Goal: Task Accomplishment & Management: Complete application form

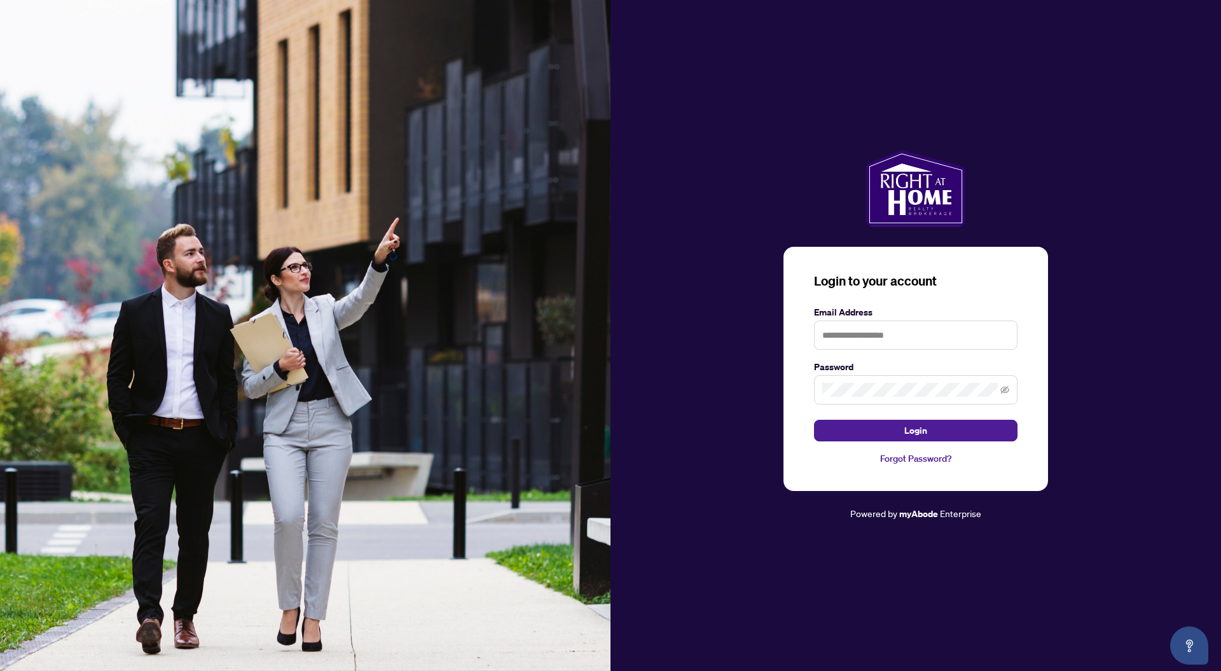
click at [934, 459] on link "Forgot Password?" at bounding box center [916, 459] width 204 height 14
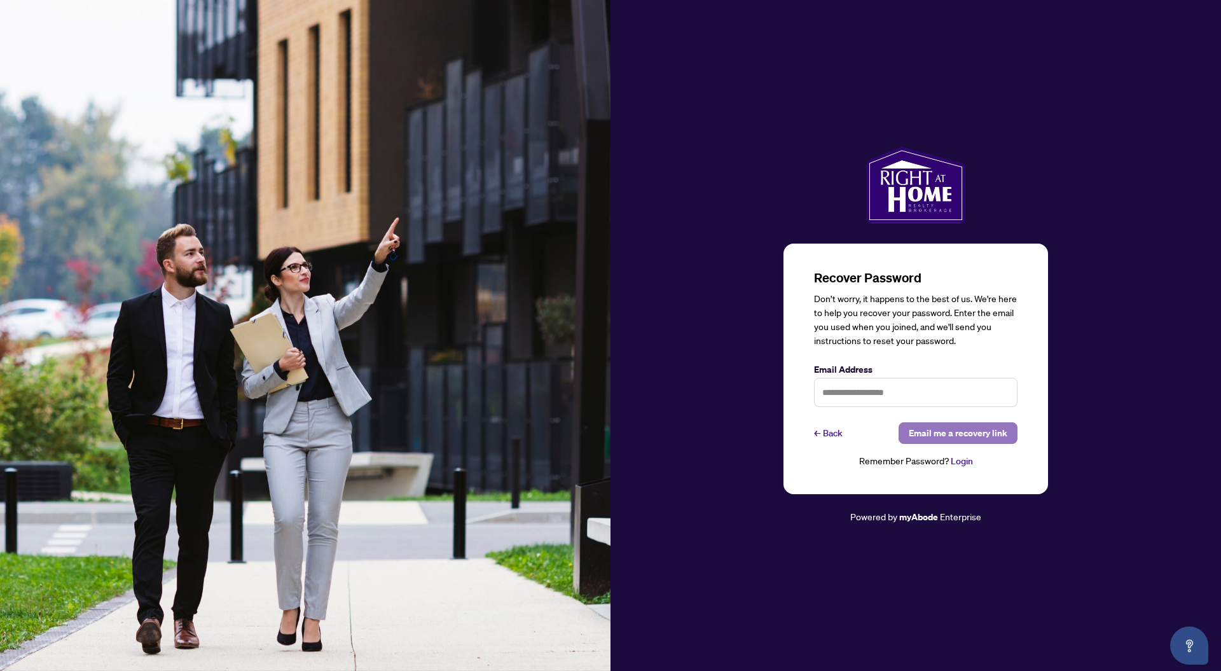
click at [960, 434] on span "Email me a recovery link" at bounding box center [958, 433] width 99 height 20
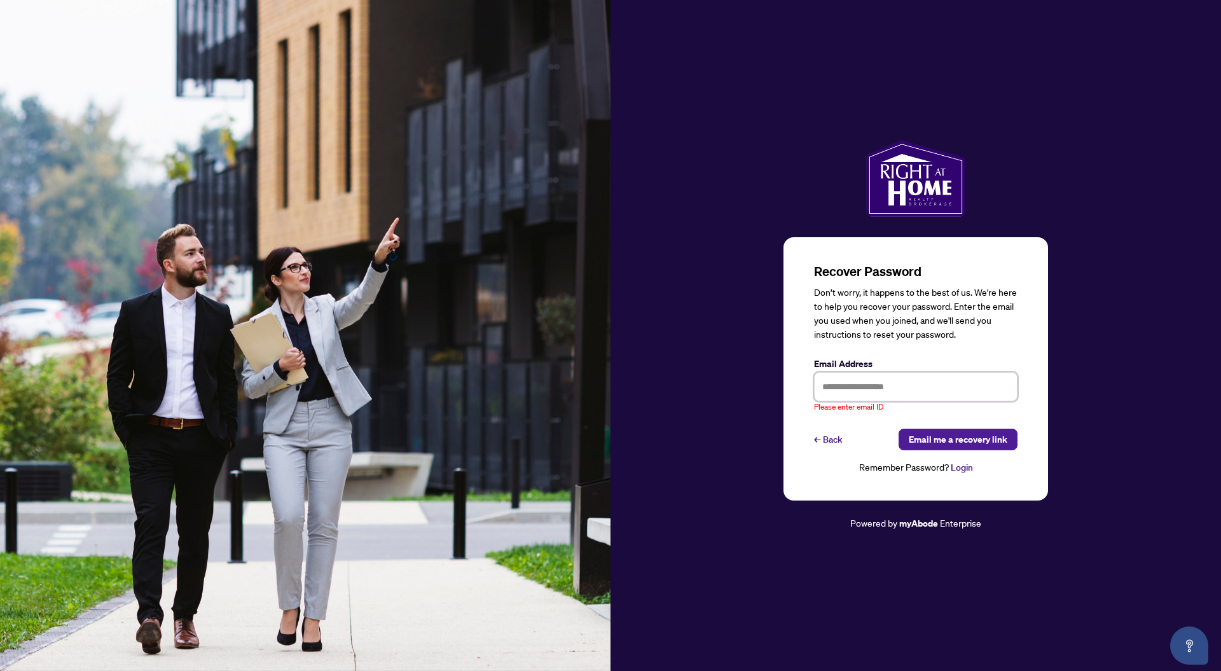
click at [875, 392] on input "text" at bounding box center [916, 386] width 204 height 29
click at [887, 387] on input "**********" at bounding box center [916, 386] width 204 height 29
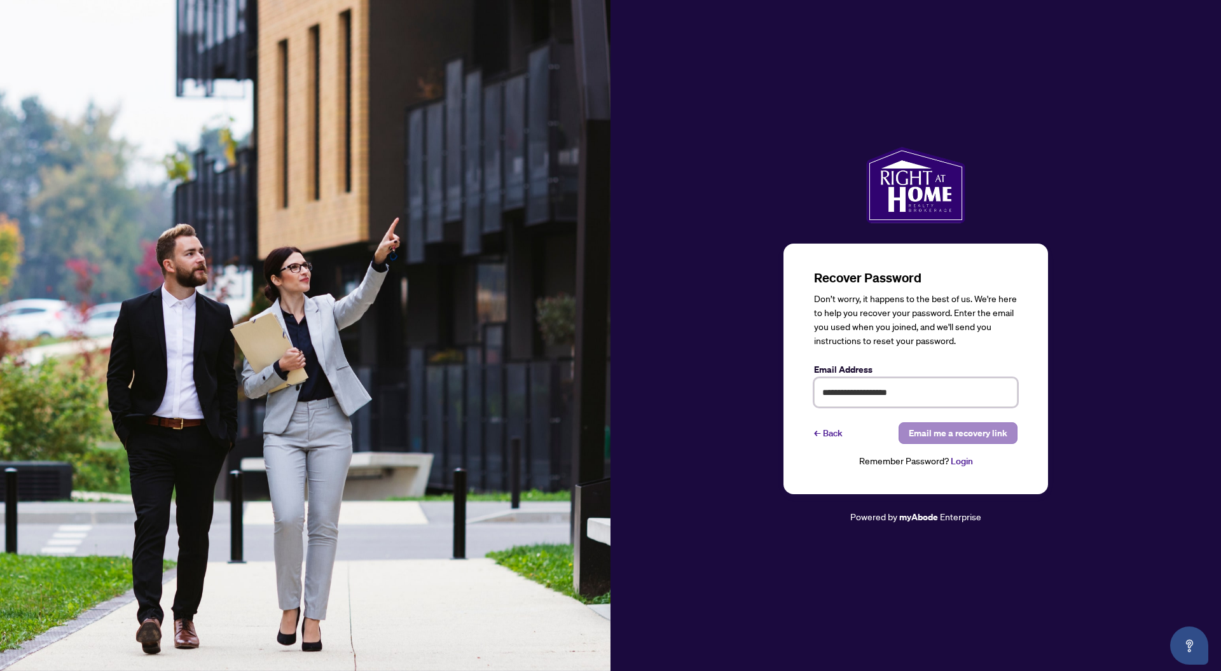
type input "**********"
click at [956, 430] on span "Email me a recovery link" at bounding box center [958, 433] width 99 height 20
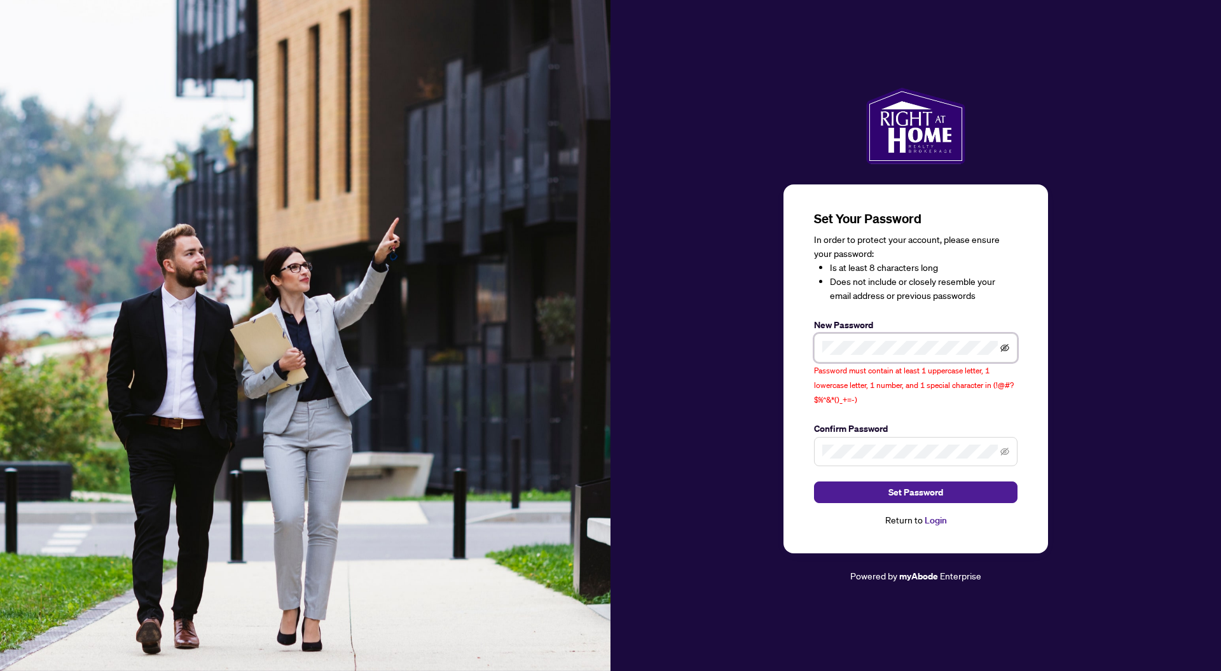
click at [1003, 350] on icon "eye-invisible" at bounding box center [1004, 348] width 9 height 8
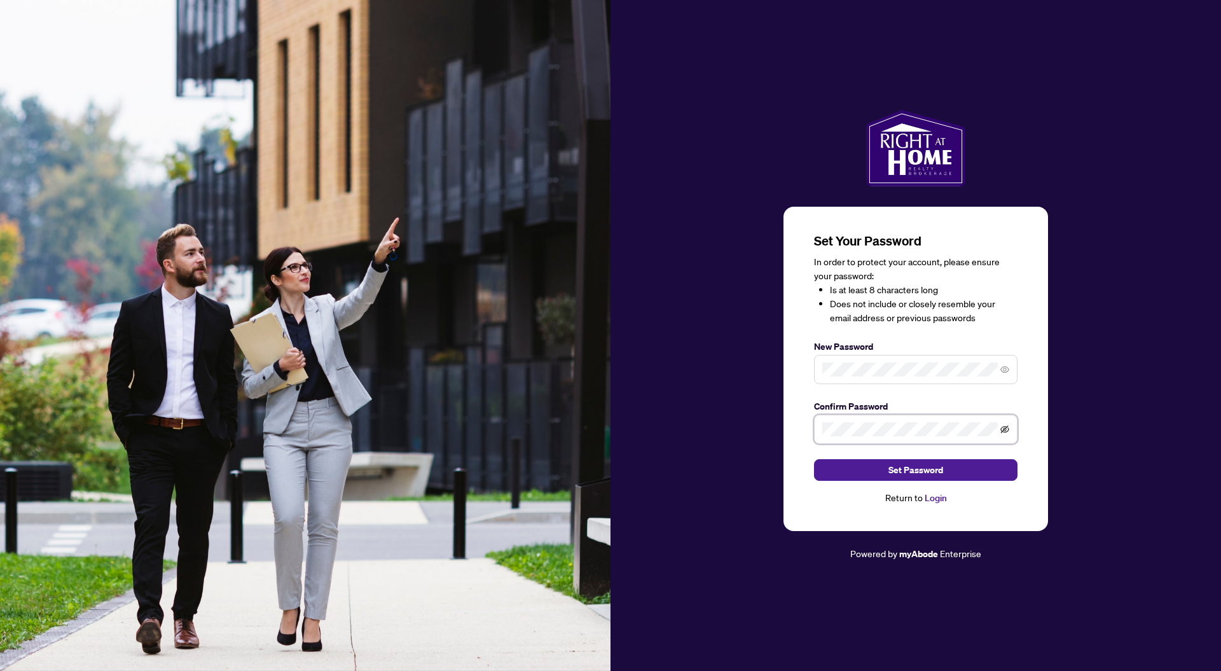
click at [1004, 431] on icon "eye-invisible" at bounding box center [1004, 429] width 9 height 8
click at [1032, 436] on div "Set Your Password In order to protect your account, please ensure your password…" at bounding box center [916, 369] width 265 height 325
click at [925, 469] on span "Set Password" at bounding box center [915, 470] width 55 height 20
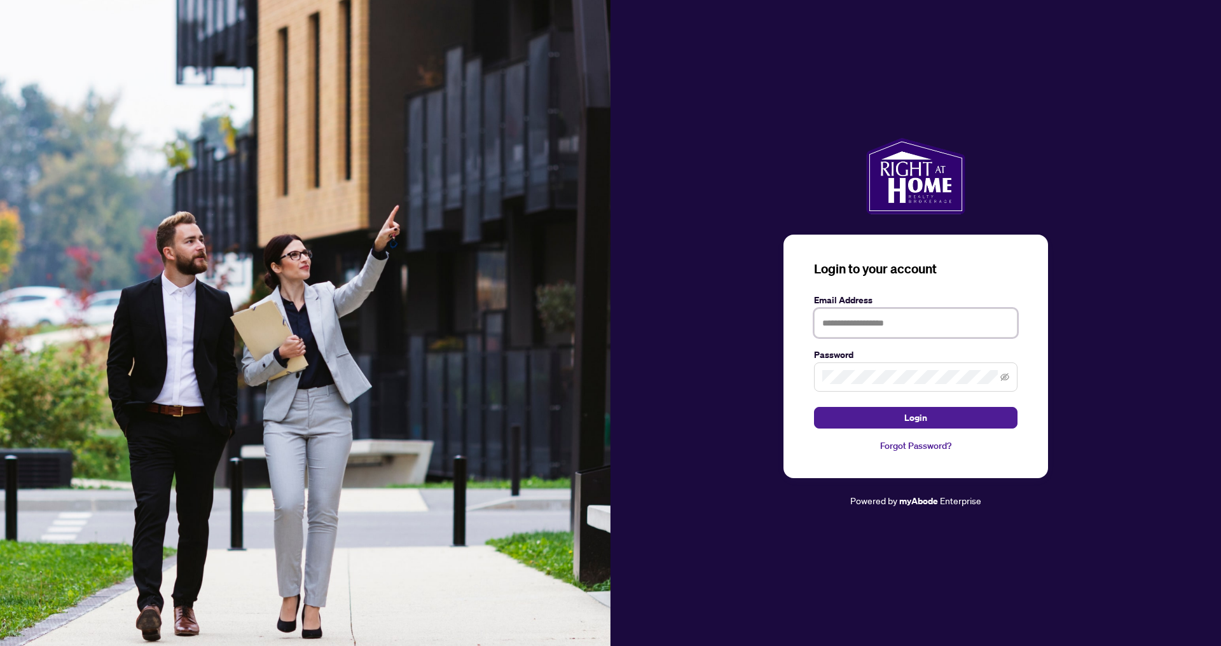
click at [868, 328] on input "text" at bounding box center [916, 322] width 204 height 29
type input "**********"
click at [930, 422] on button "Login" at bounding box center [916, 418] width 204 height 22
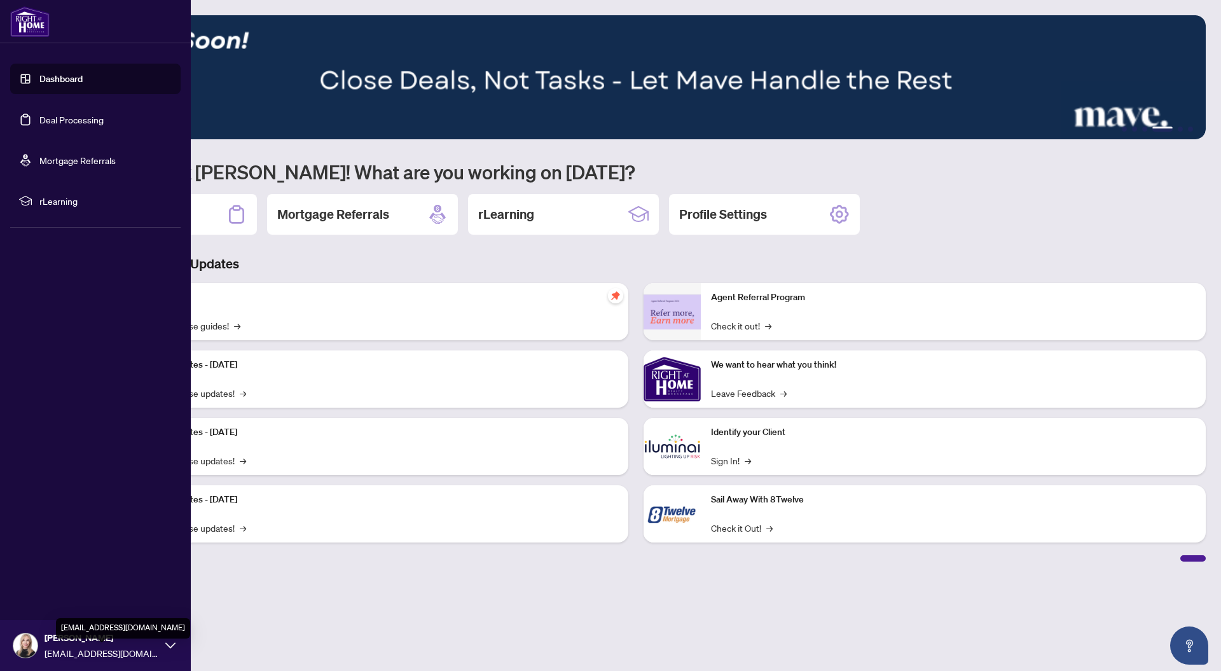
click at [151, 650] on span "[EMAIL_ADDRESS][DOMAIN_NAME]" at bounding box center [102, 653] width 114 height 14
click at [50, 570] on span "Logout" at bounding box center [51, 570] width 29 height 20
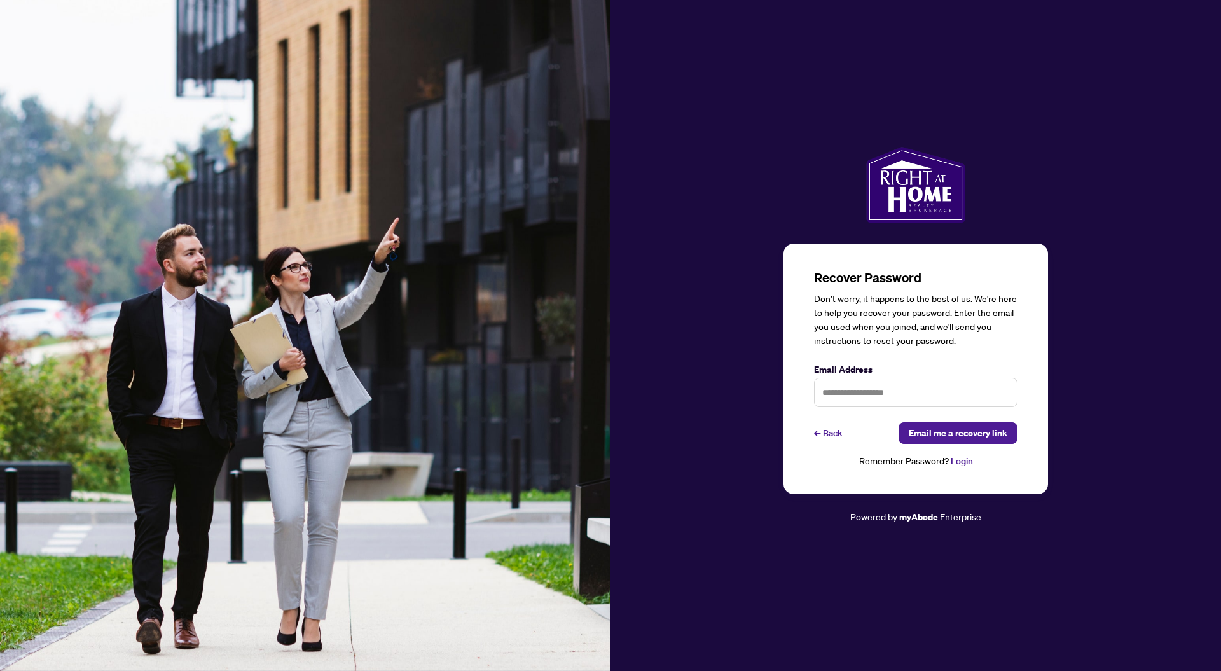
click at [832, 435] on link "← Back" at bounding box center [828, 433] width 29 height 22
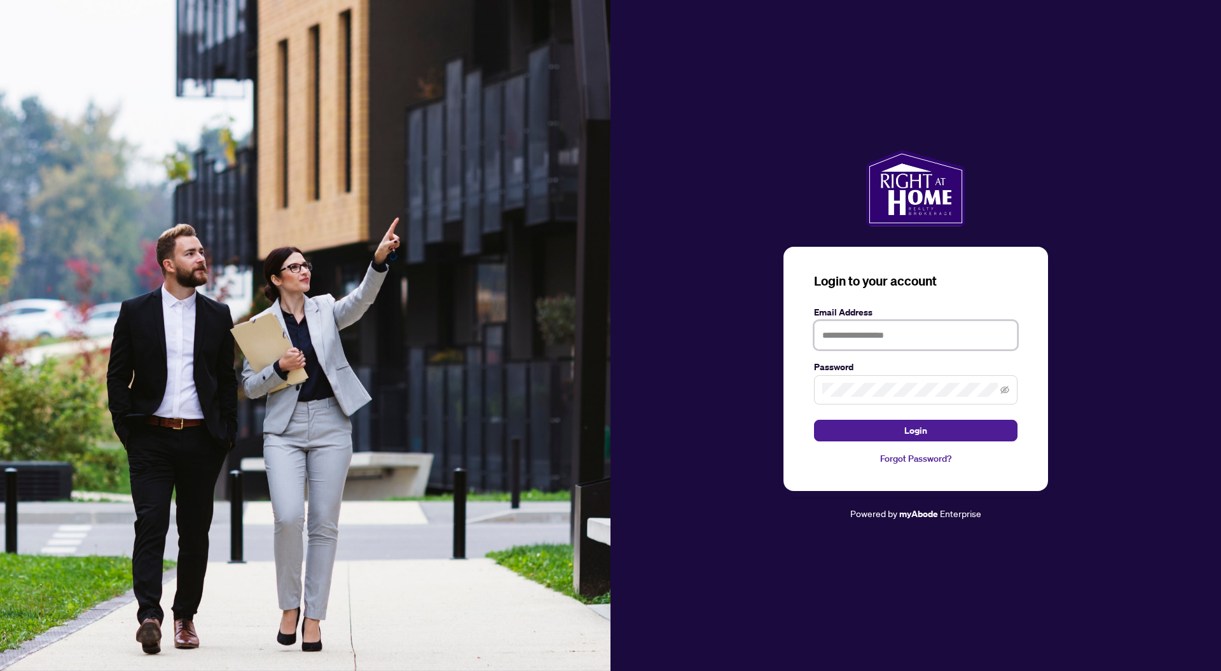
click at [834, 329] on input "text" at bounding box center [916, 335] width 204 height 29
type input "**********"
click at [1008, 385] on icon "eye-invisible" at bounding box center [1004, 389] width 9 height 9
click at [951, 422] on button "Login" at bounding box center [916, 431] width 204 height 22
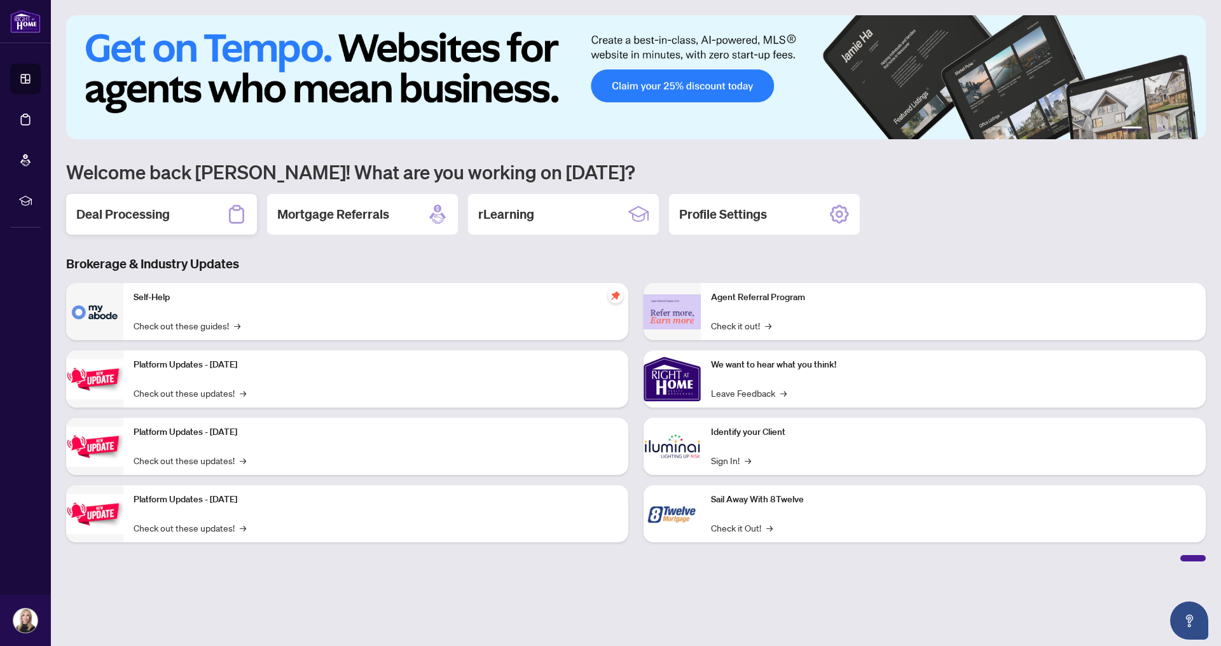
click at [165, 224] on div "Deal Processing" at bounding box center [161, 214] width 191 height 41
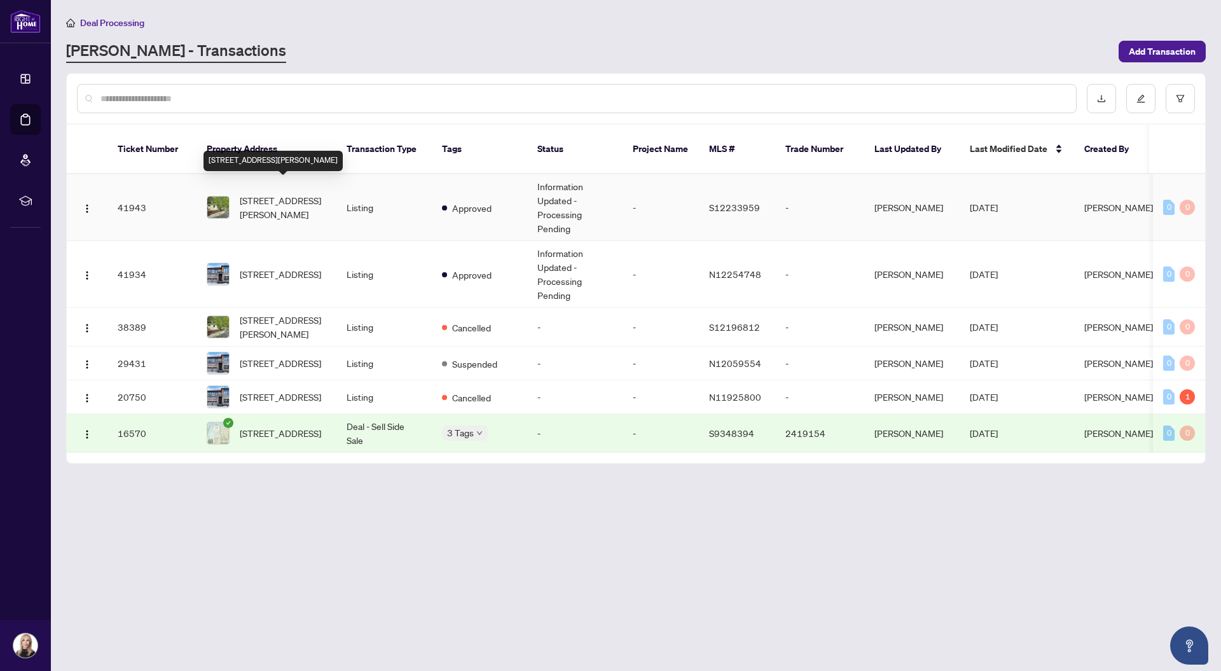
click at [290, 199] on span "39 Rue Jules Leger St, Tiny, Ontario L9M 0J2, Canada" at bounding box center [283, 207] width 86 height 28
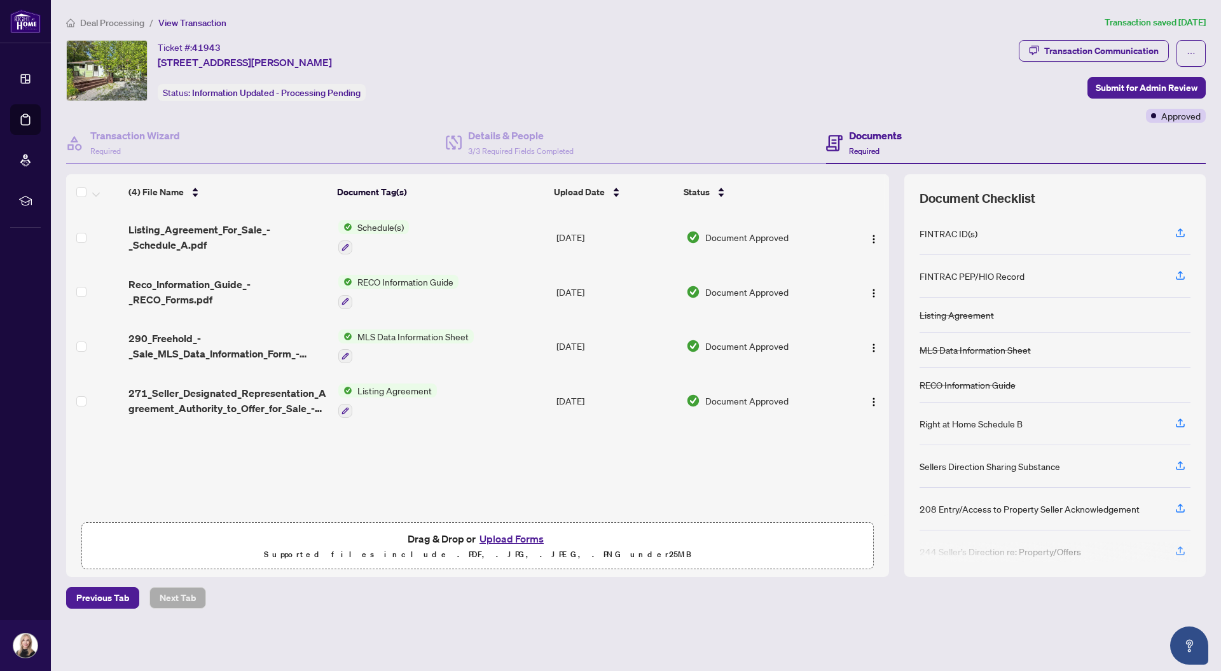
click at [523, 539] on button "Upload Forms" at bounding box center [512, 538] width 72 height 17
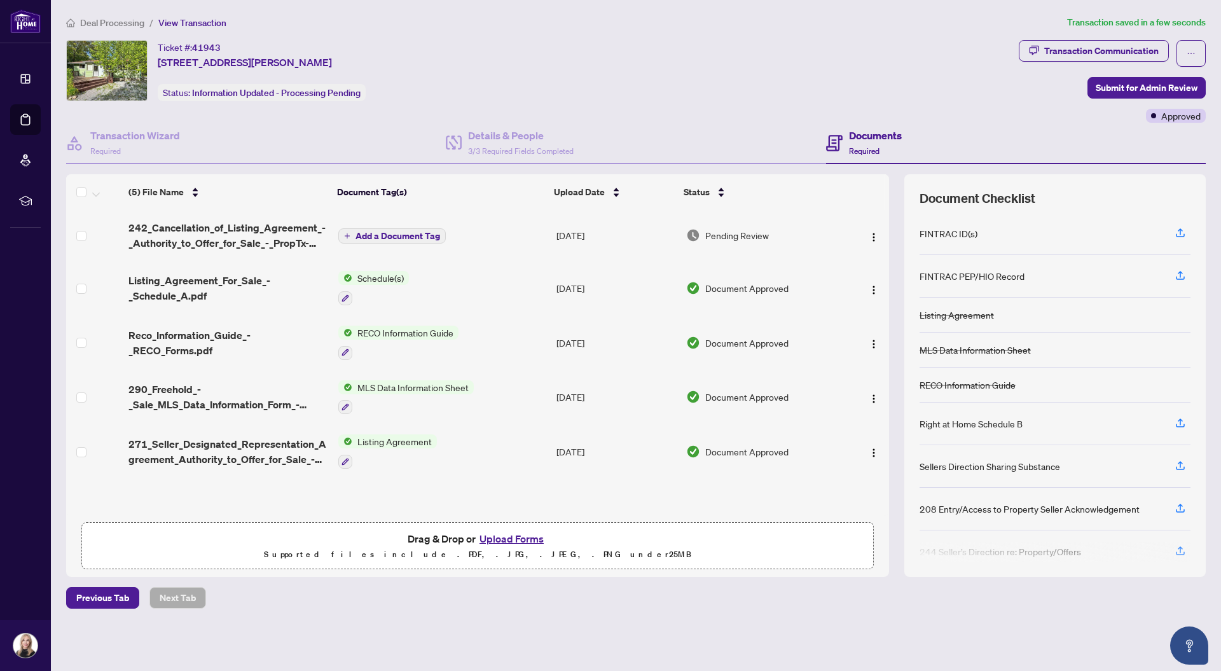
click at [416, 238] on span "Add a Document Tag" at bounding box center [398, 235] width 85 height 9
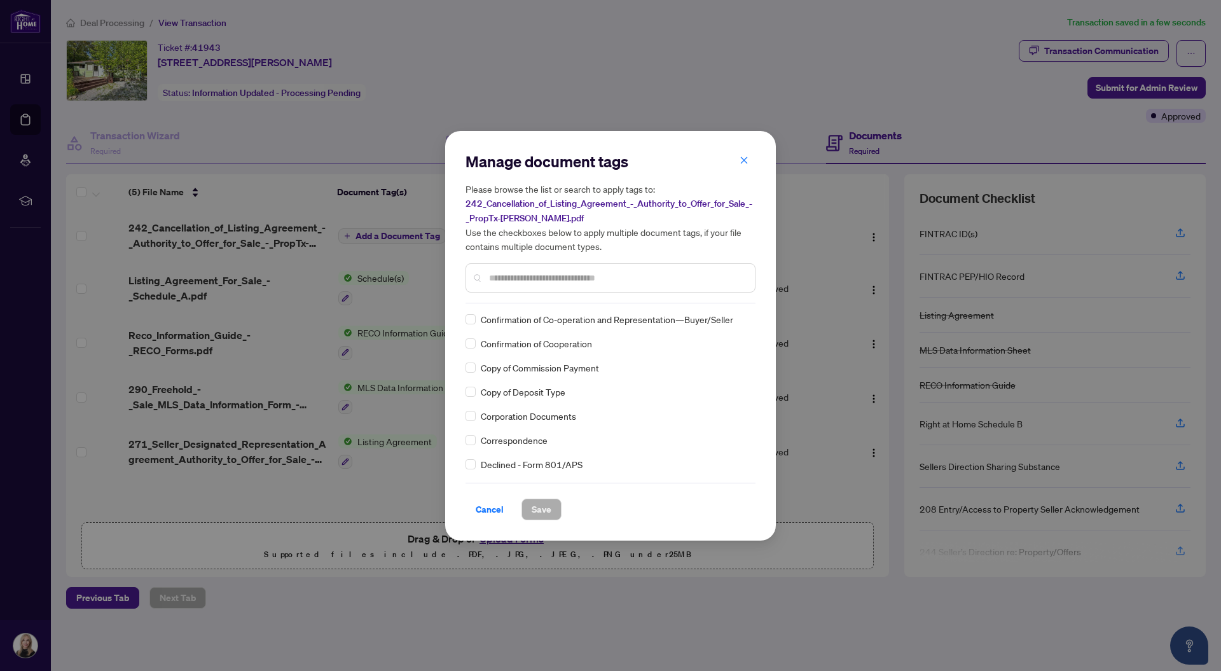
scroll to position [954, 0]
click at [542, 274] on input "text" at bounding box center [617, 278] width 256 height 14
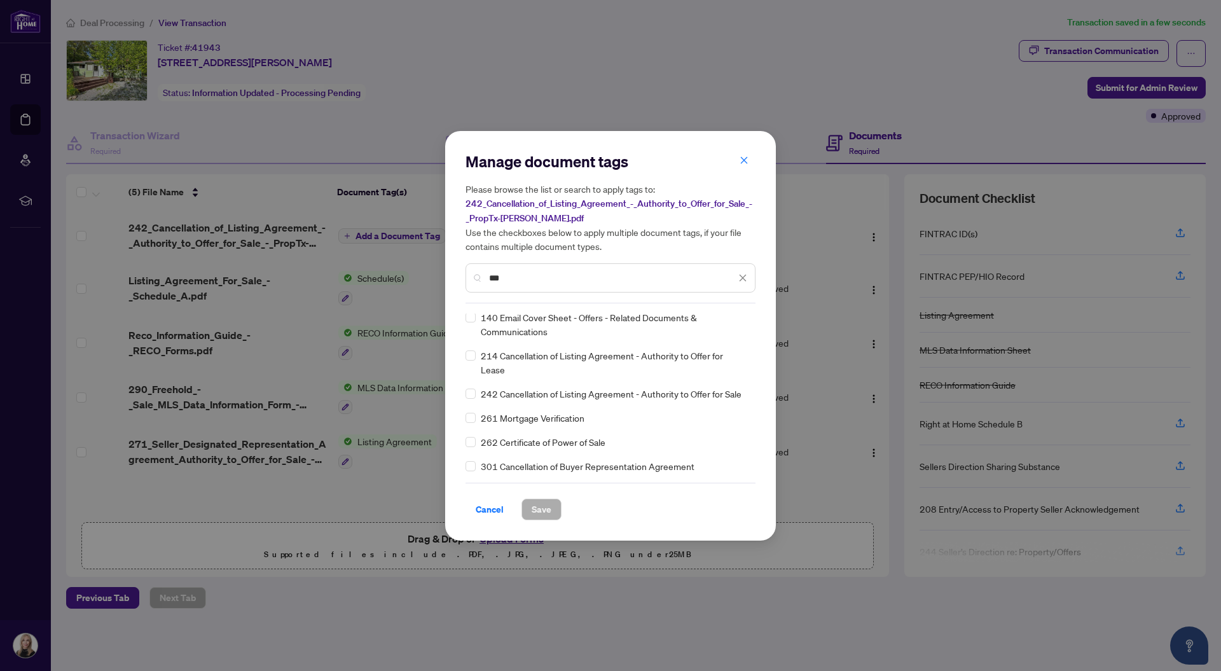
scroll to position [0, 0]
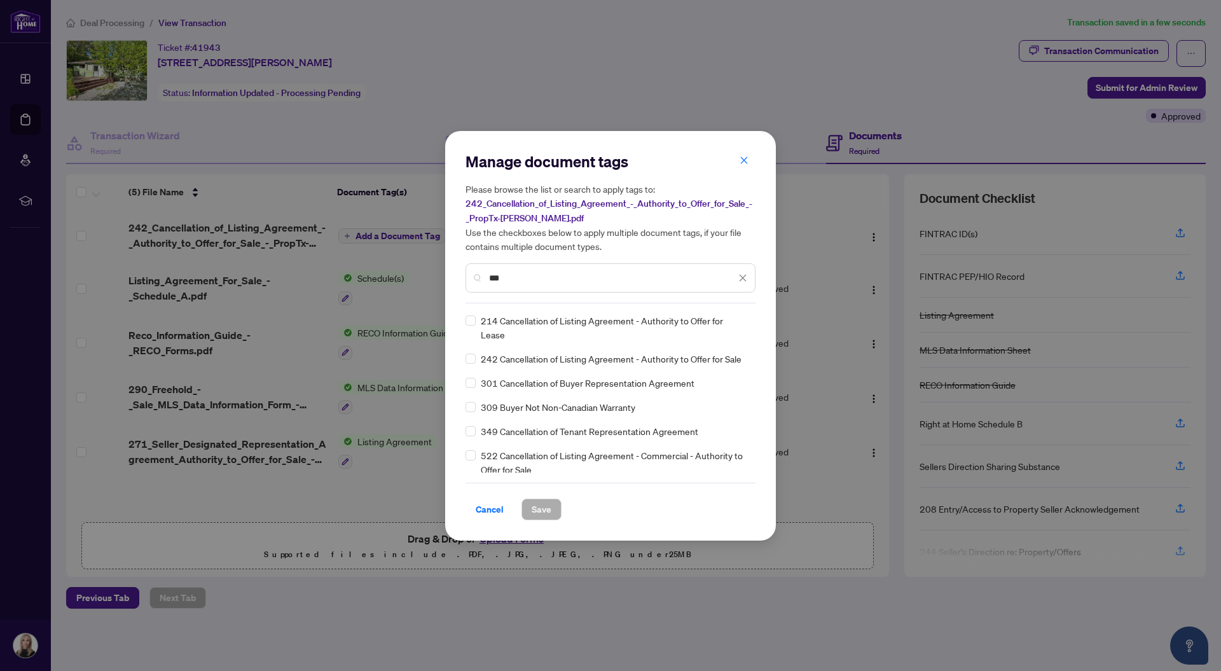
type input "***"
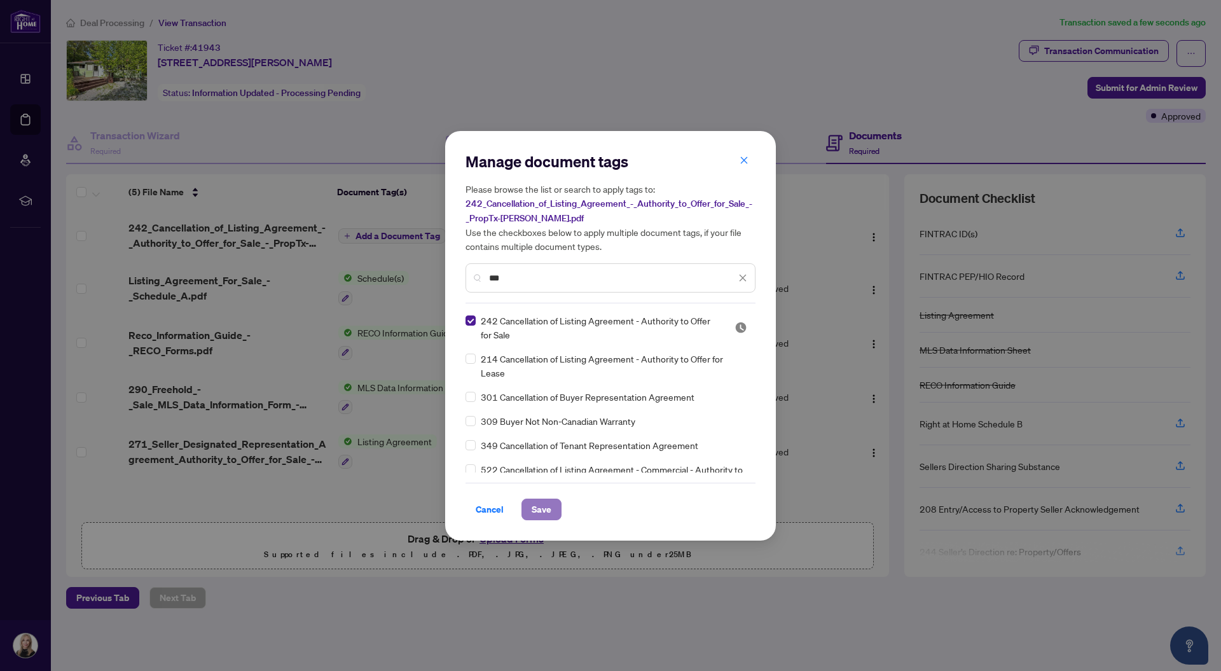
click at [544, 510] on span "Save" at bounding box center [542, 509] width 20 height 20
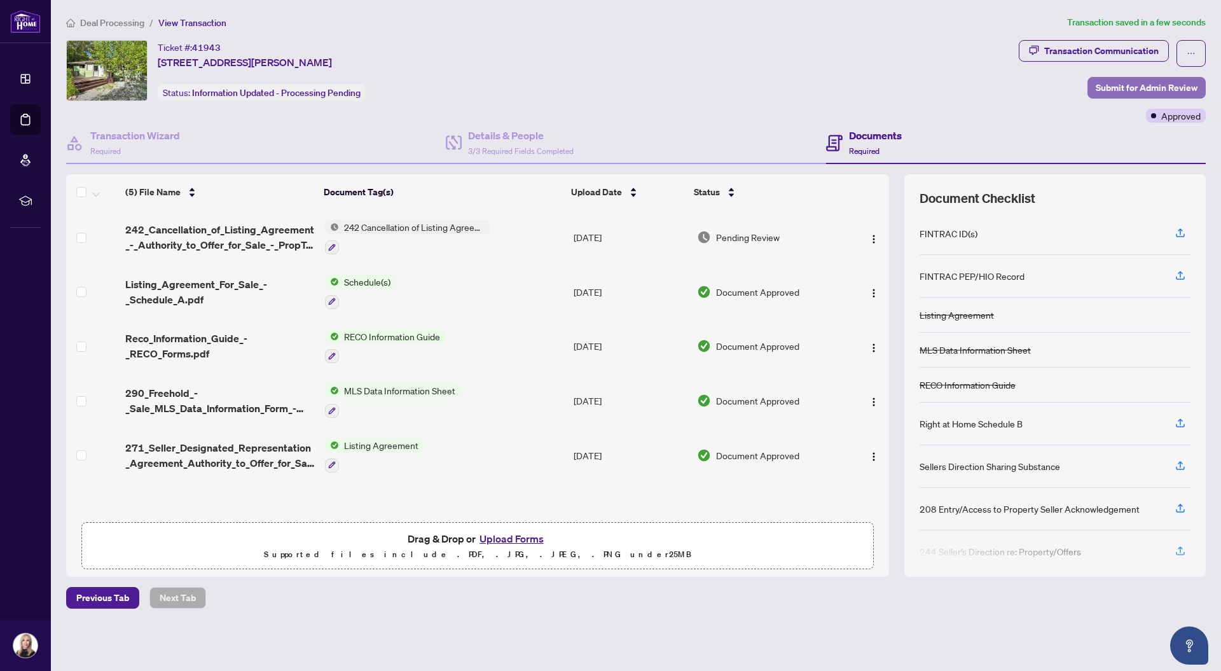
click at [1161, 92] on span "Submit for Admin Review" at bounding box center [1147, 88] width 102 height 20
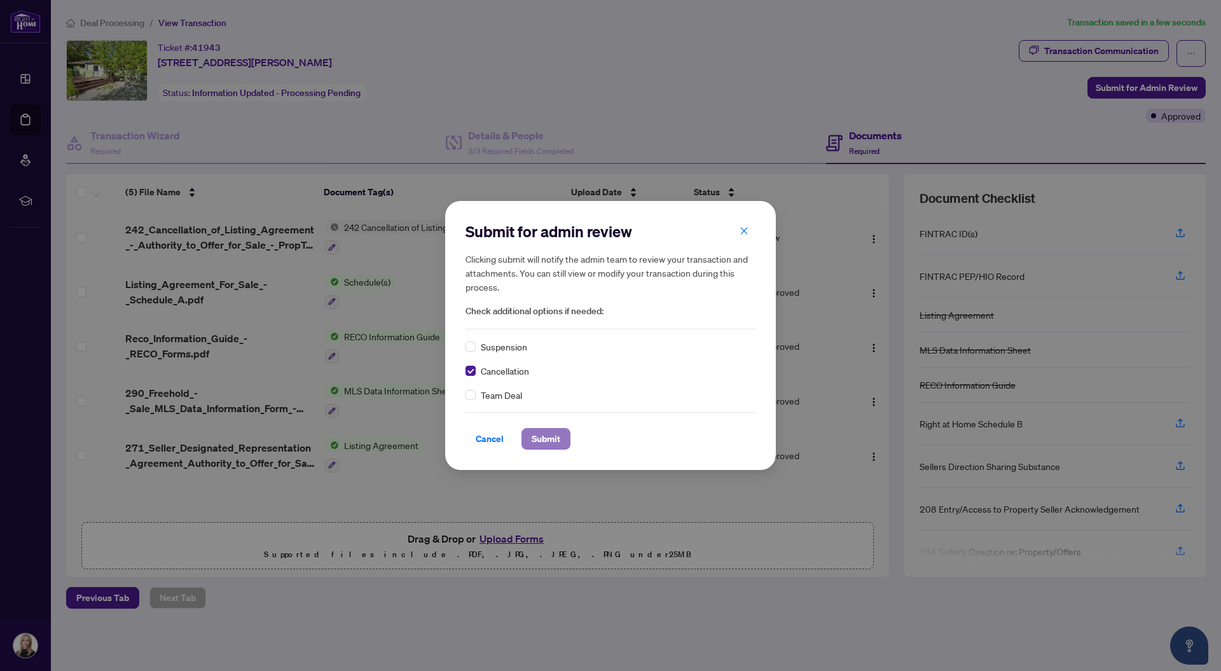
click at [545, 439] on span "Submit" at bounding box center [546, 439] width 29 height 20
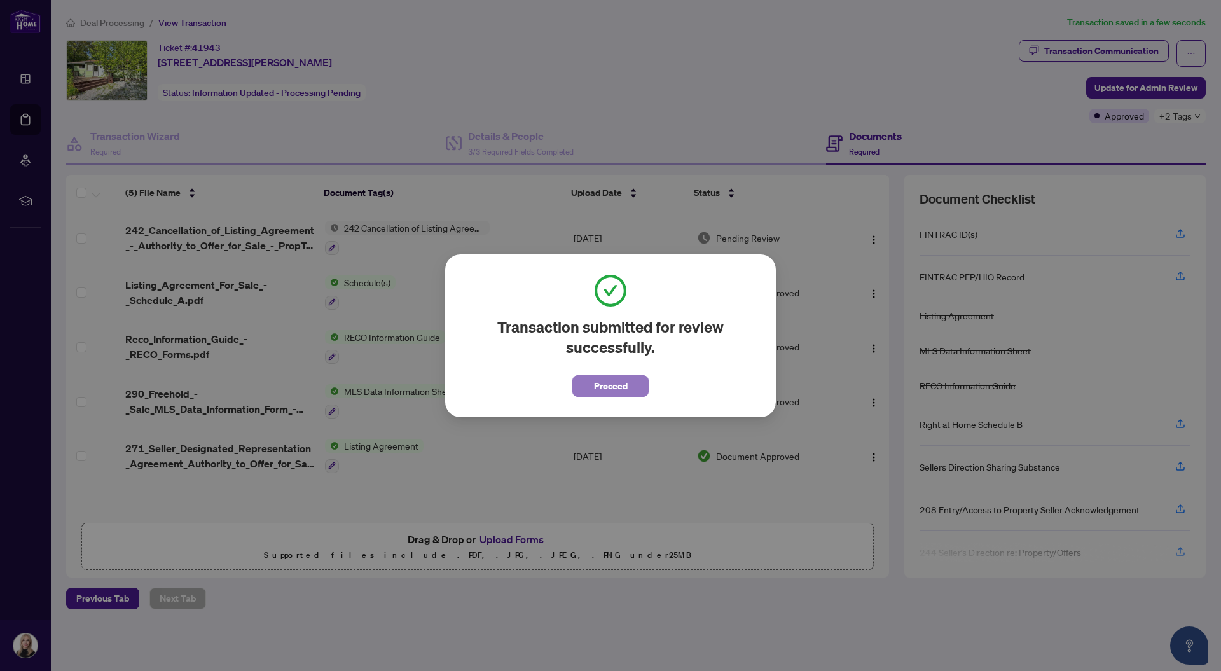
click at [626, 390] on span "Proceed" at bounding box center [611, 386] width 34 height 20
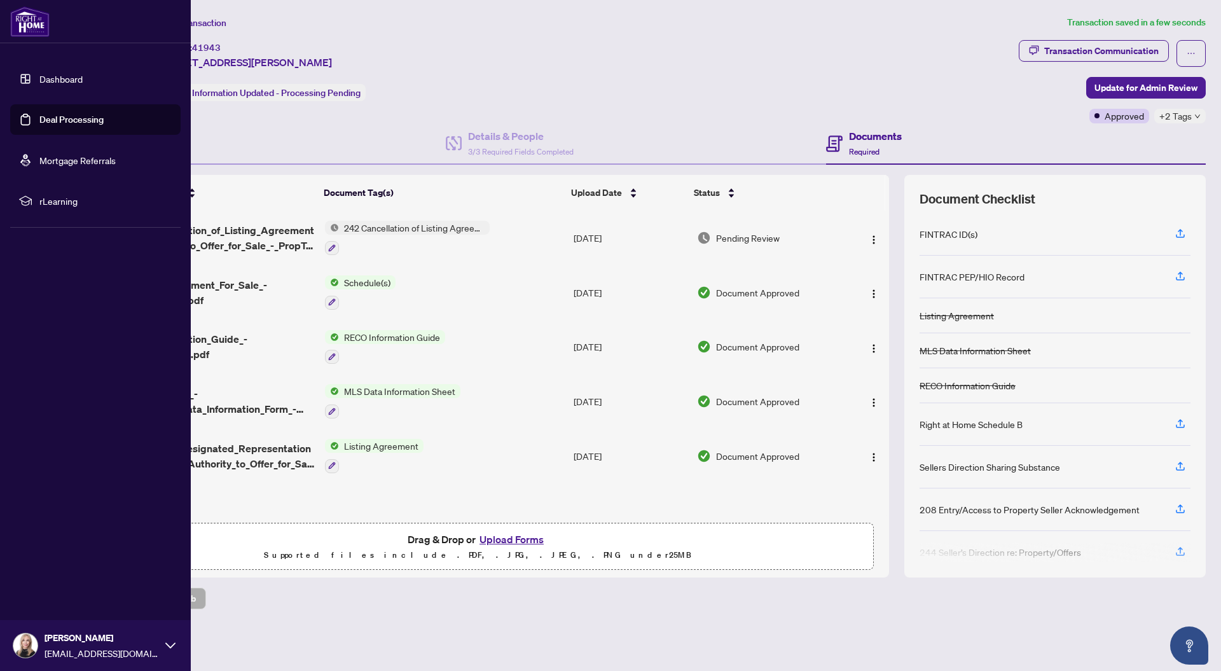
click at [34, 646] on img at bounding box center [25, 645] width 24 height 24
click at [40, 567] on span "Logout" at bounding box center [51, 570] width 29 height 20
